Goal: Task Accomplishment & Management: Manage account settings

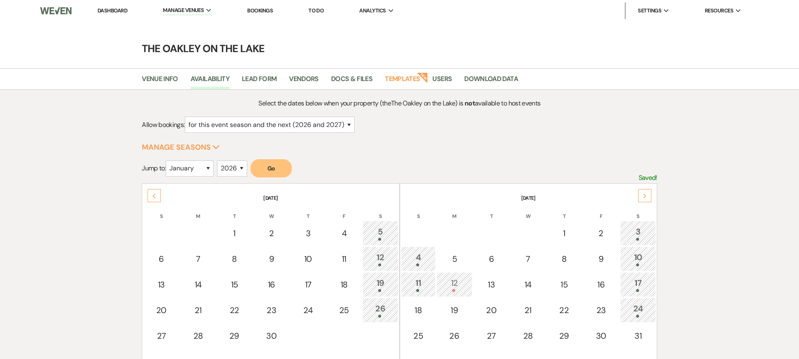
select select "2"
select select "2026"
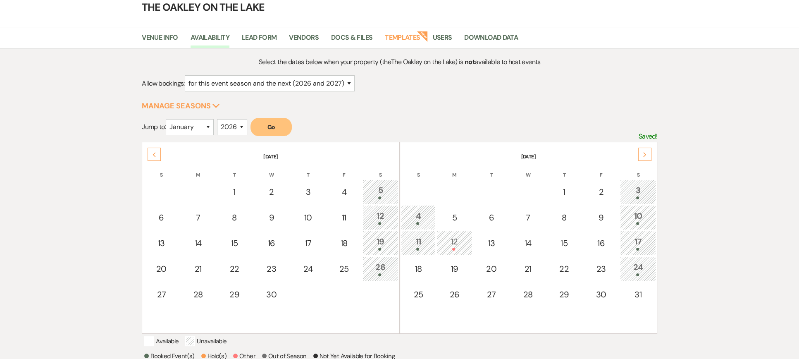
click at [154, 154] on use at bounding box center [154, 154] width 3 height 5
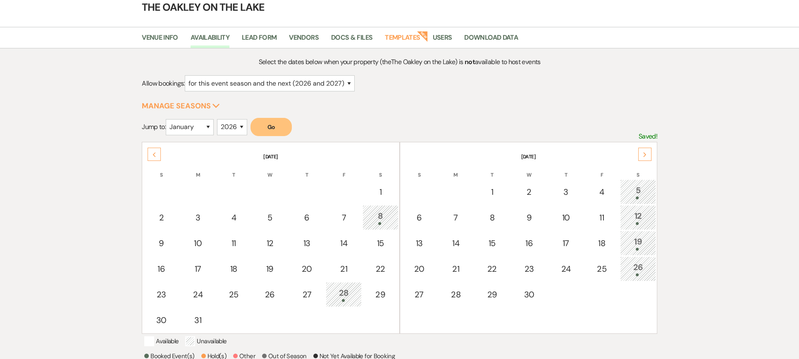
click at [154, 154] on use at bounding box center [154, 154] width 3 height 5
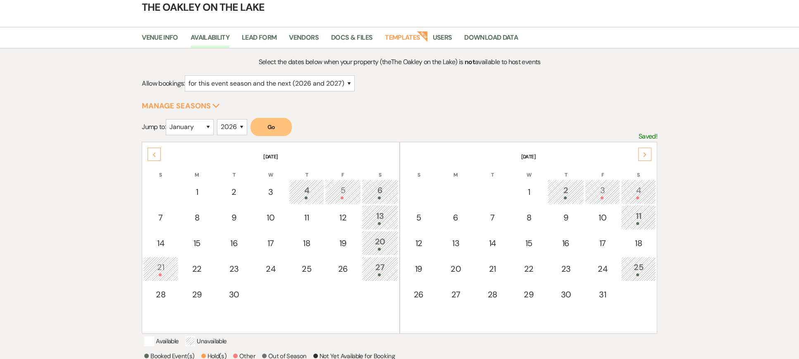
click at [154, 154] on use at bounding box center [154, 154] width 3 height 5
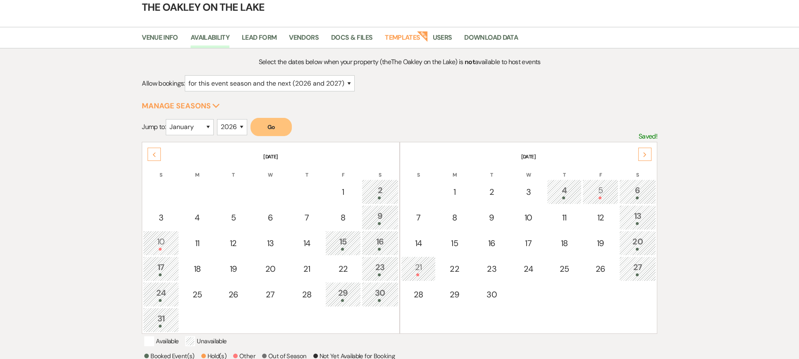
click at [154, 154] on use at bounding box center [154, 154] width 3 height 5
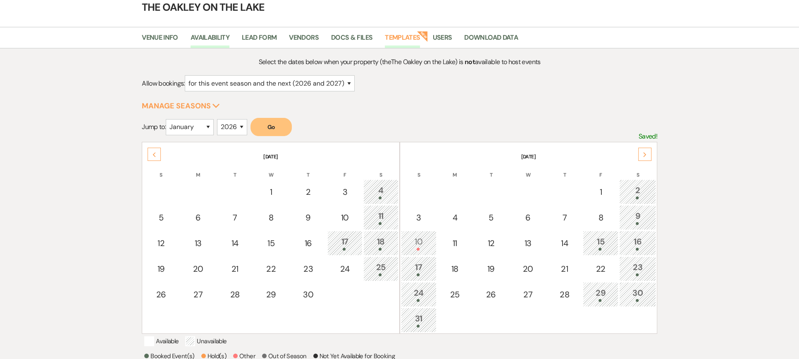
click at [410, 36] on link "Templates" at bounding box center [402, 40] width 35 height 16
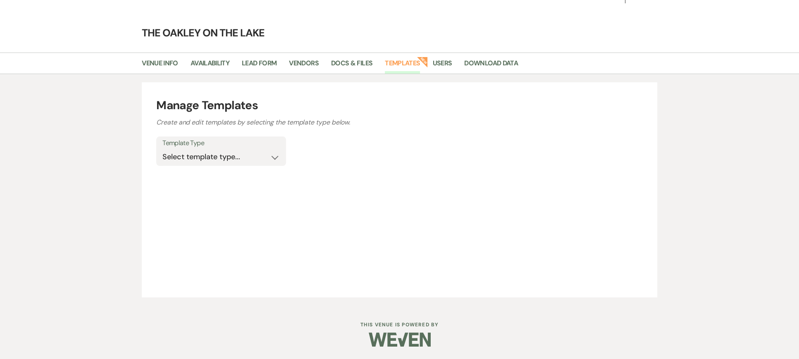
scroll to position [15, 0]
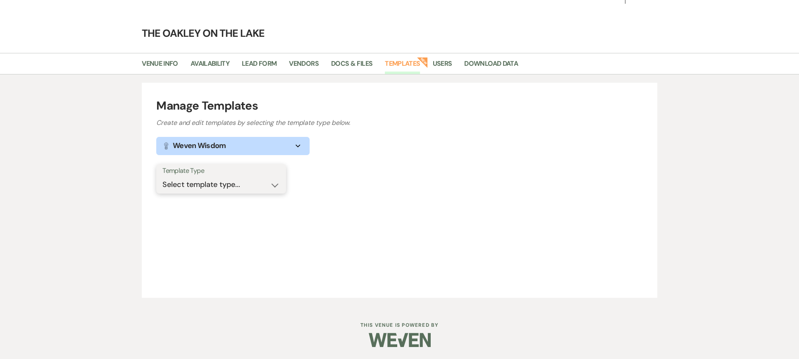
click at [247, 179] on select "Select template type... Task List Message Templates Payment Plan Inventory Item…" at bounding box center [221, 185] width 117 height 16
select select "Message Templates"
click at [163, 177] on select "Select template type... Task List Message Templates Payment Plan Inventory Item…" at bounding box center [221, 185] width 117 height 16
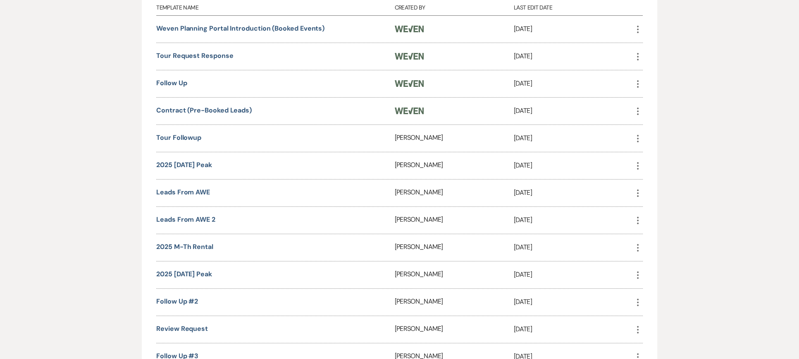
scroll to position [263, 0]
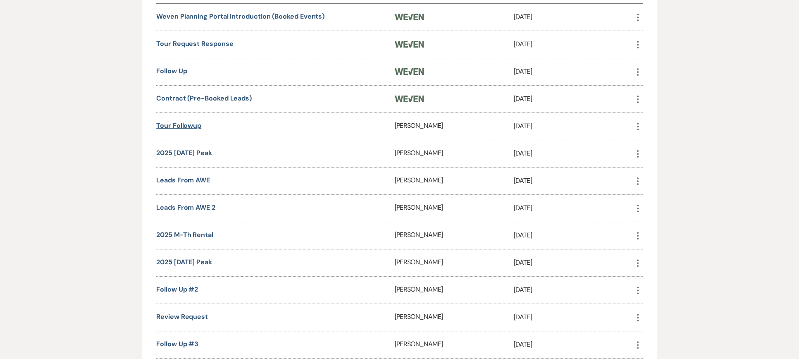
click at [197, 122] on link "Tour Followup" at bounding box center [178, 125] width 45 height 9
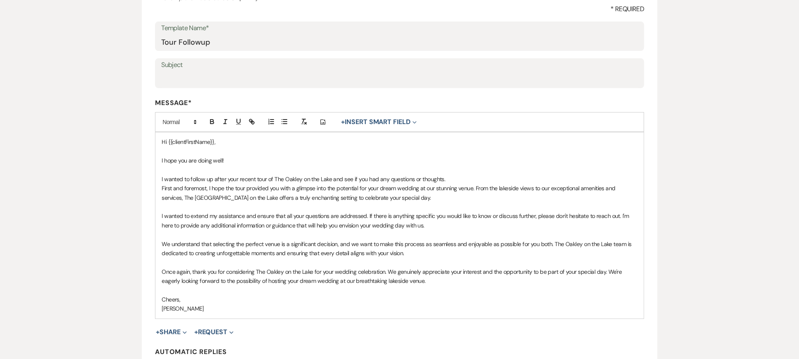
scroll to position [124, 0]
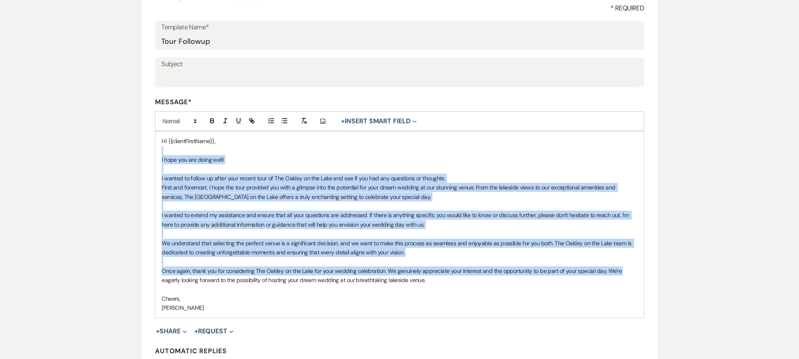
drag, startPoint x: 161, startPoint y: 280, endPoint x: 160, endPoint y: 152, distance: 128.6
click at [160, 152] on div "Hi {{clientFirstName}}, I hope you are doing well! I wanted to follow up after …" at bounding box center [399, 224] width 488 height 186
click at [159, 153] on div "Hi {{clientFirstName}}, I hope you are doing well! I wanted to follow up after …" at bounding box center [399, 224] width 488 height 186
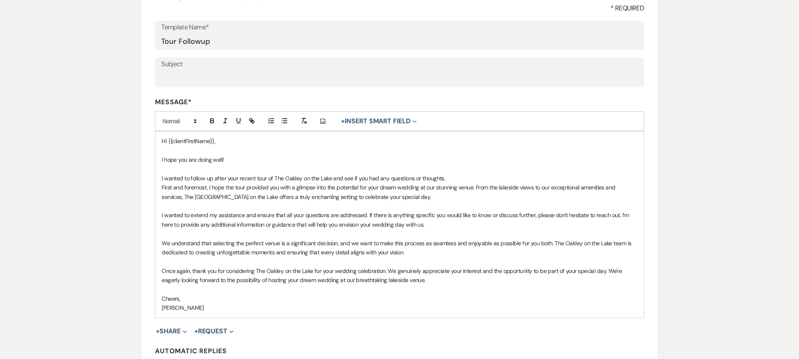
click at [163, 159] on p "I hope you are doing well!" at bounding box center [400, 159] width 476 height 9
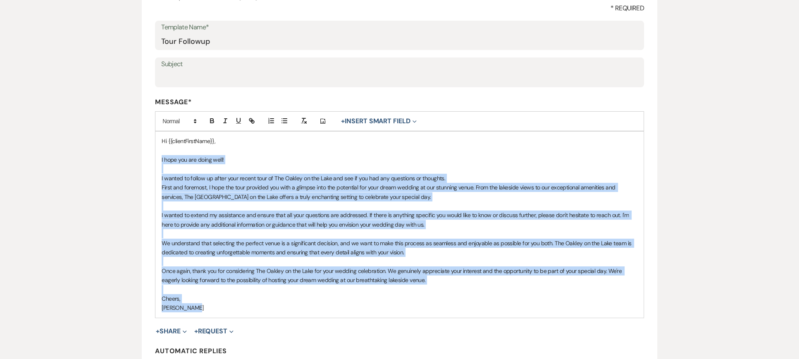
drag, startPoint x: 159, startPoint y: 160, endPoint x: 293, endPoint y: 315, distance: 204.6
click at [293, 315] on div "Hi {{clientFirstName}}, I hope you are doing well! I wanted to follow up after …" at bounding box center [399, 224] width 488 height 186
copy div "I hope you are doing well! I wanted to follow up after your recent tour of The …"
